Goal: Navigation & Orientation: Go to known website

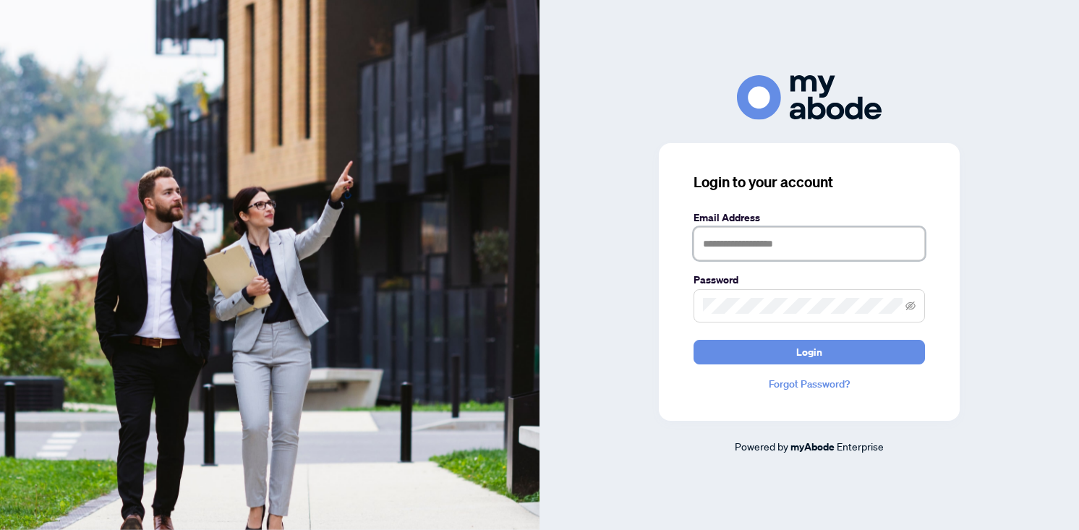
click at [808, 249] on input "text" at bounding box center [809, 243] width 231 height 33
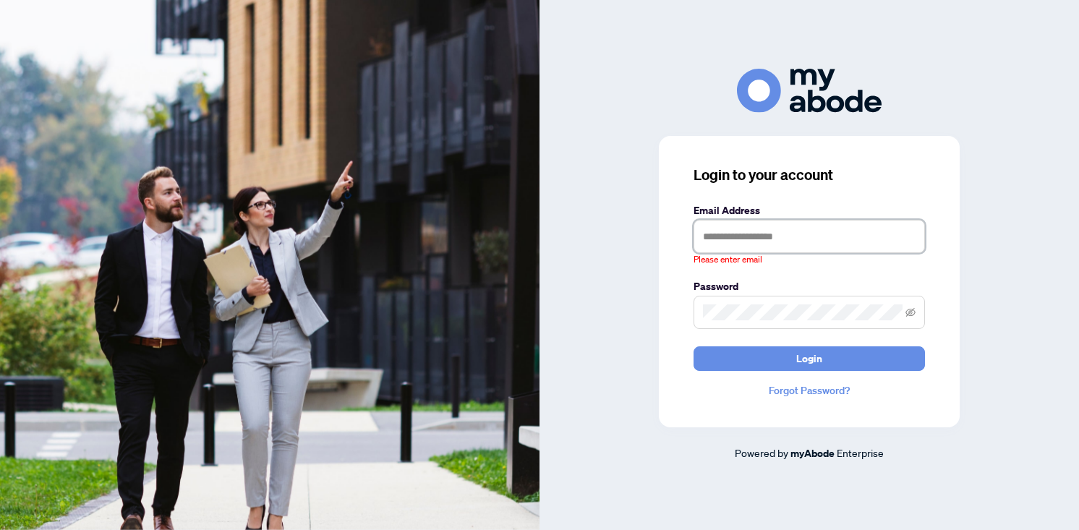
type input "**********"
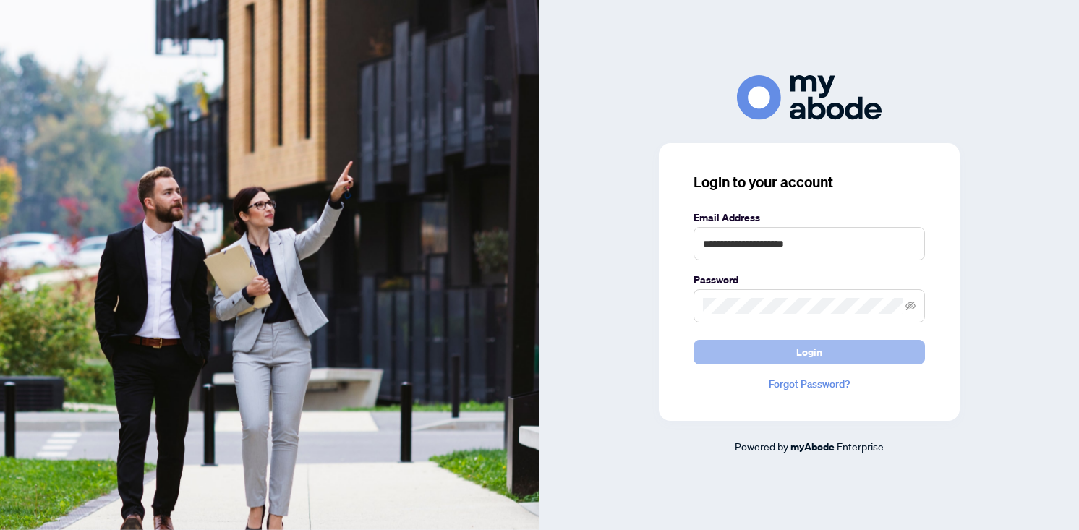
click at [742, 351] on button "Login" at bounding box center [809, 352] width 231 height 25
